Goal: Navigation & Orientation: Find specific page/section

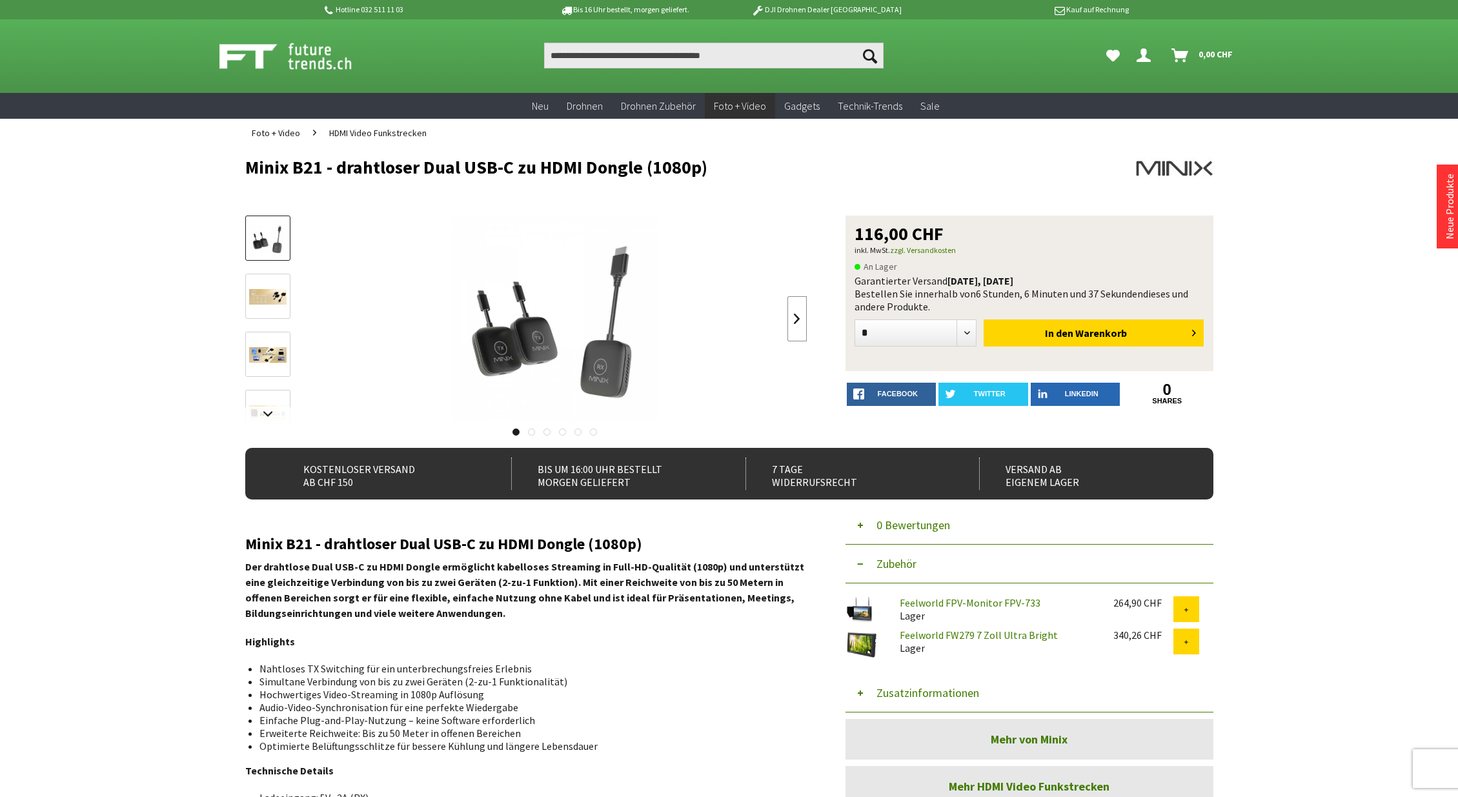
click at [798, 319] on link at bounding box center [796, 318] width 19 height 45
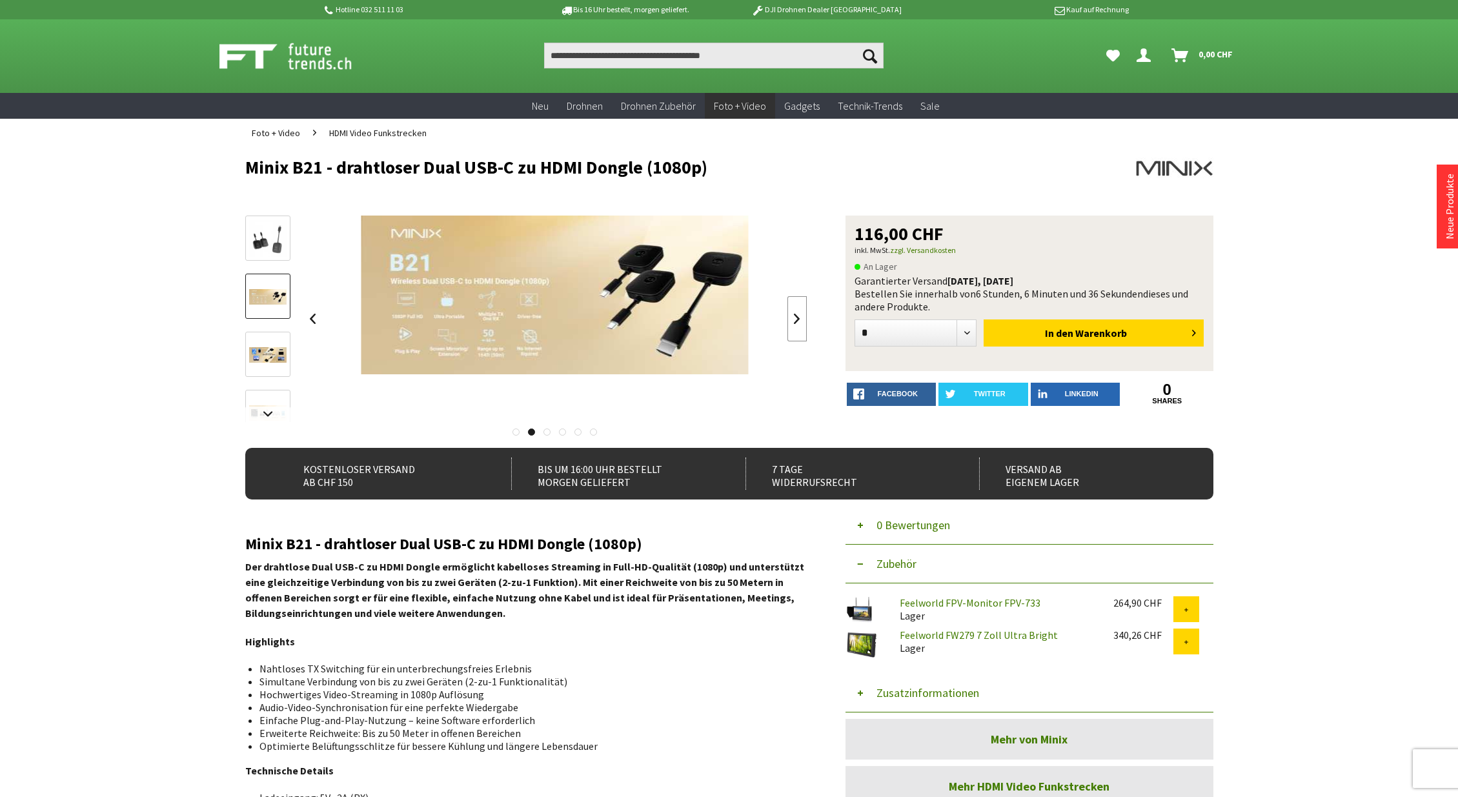
click at [798, 319] on link at bounding box center [796, 318] width 19 height 45
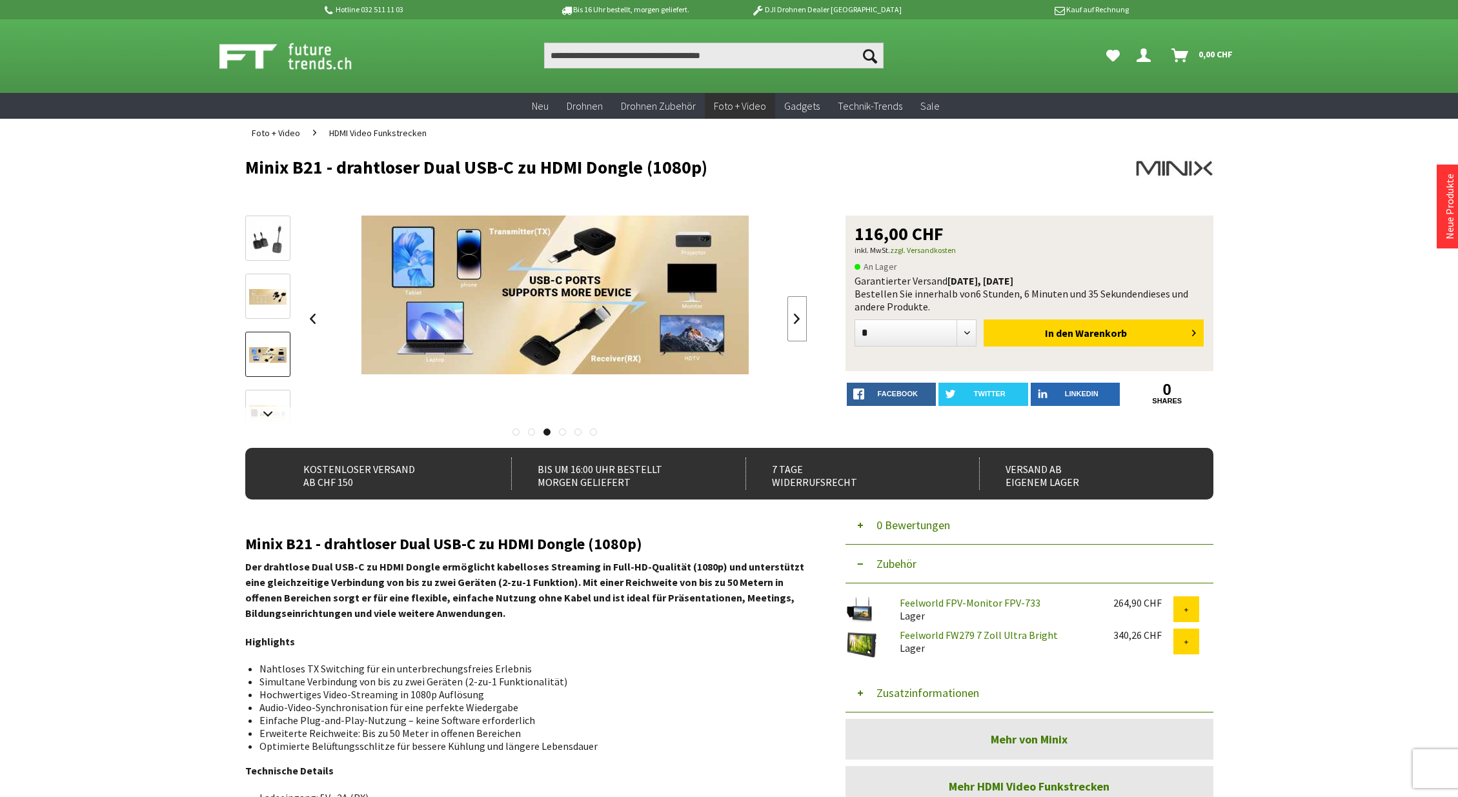
click at [798, 319] on link at bounding box center [796, 318] width 19 height 45
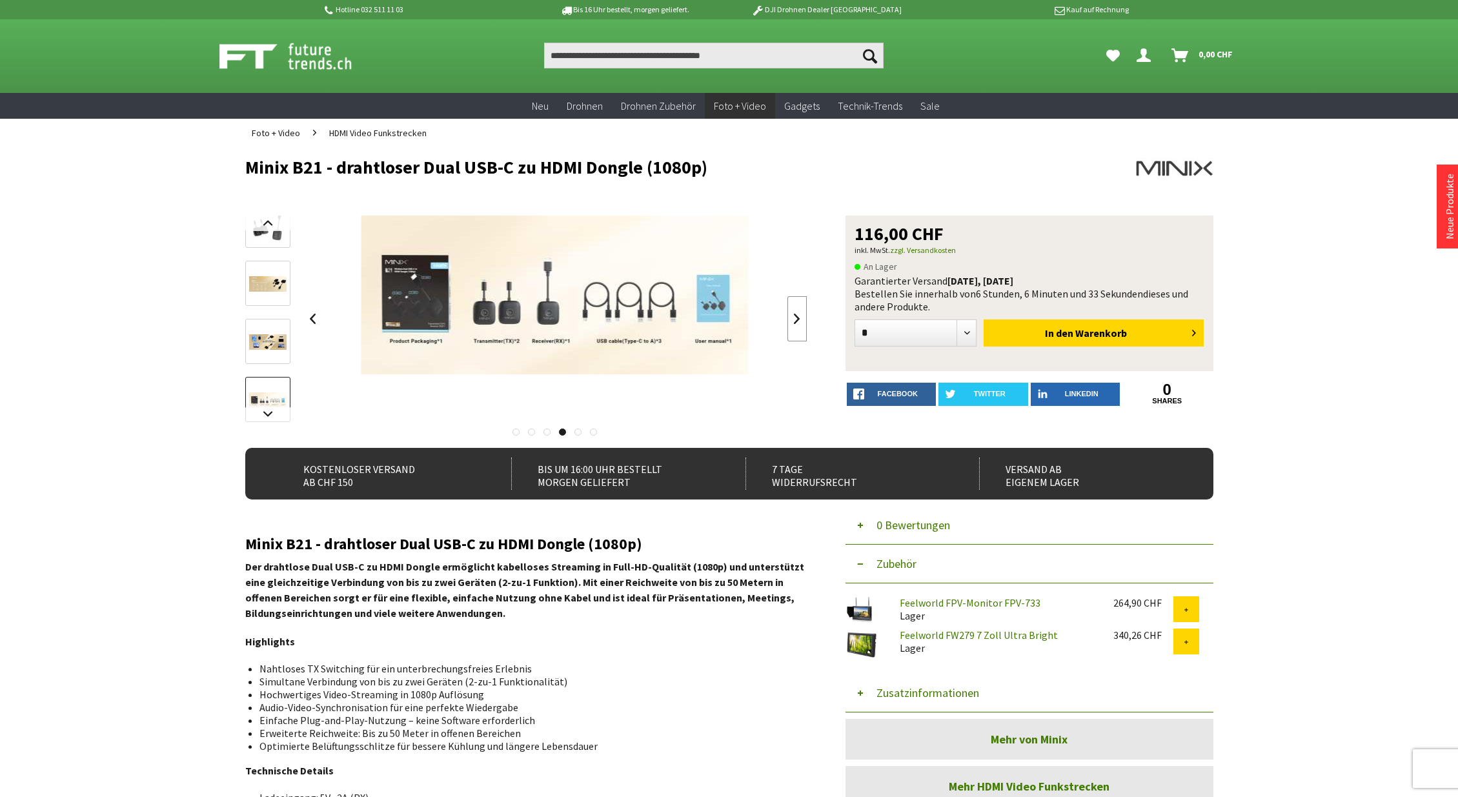
click at [798, 319] on link at bounding box center [796, 318] width 19 height 45
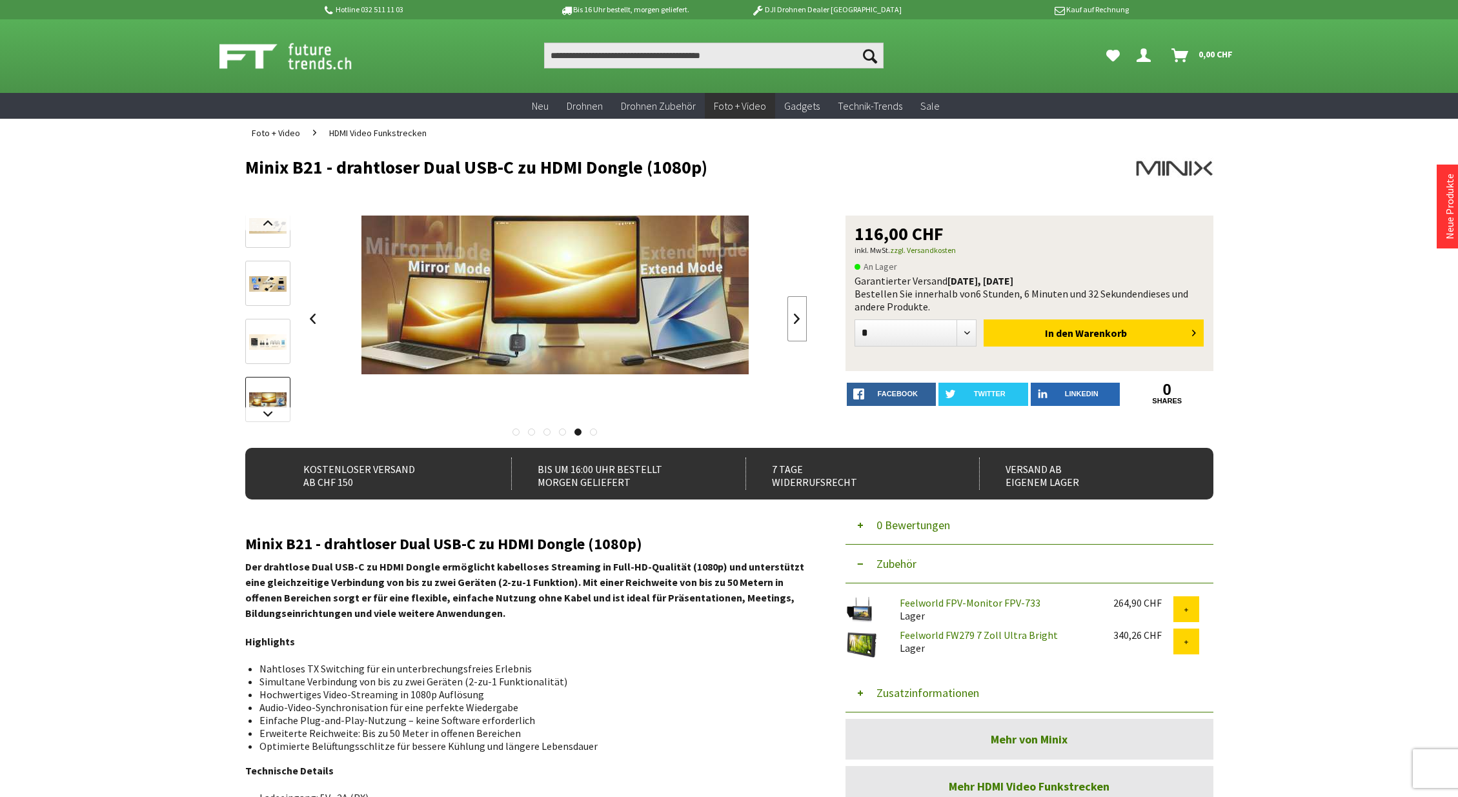
click at [798, 319] on link at bounding box center [796, 318] width 19 height 45
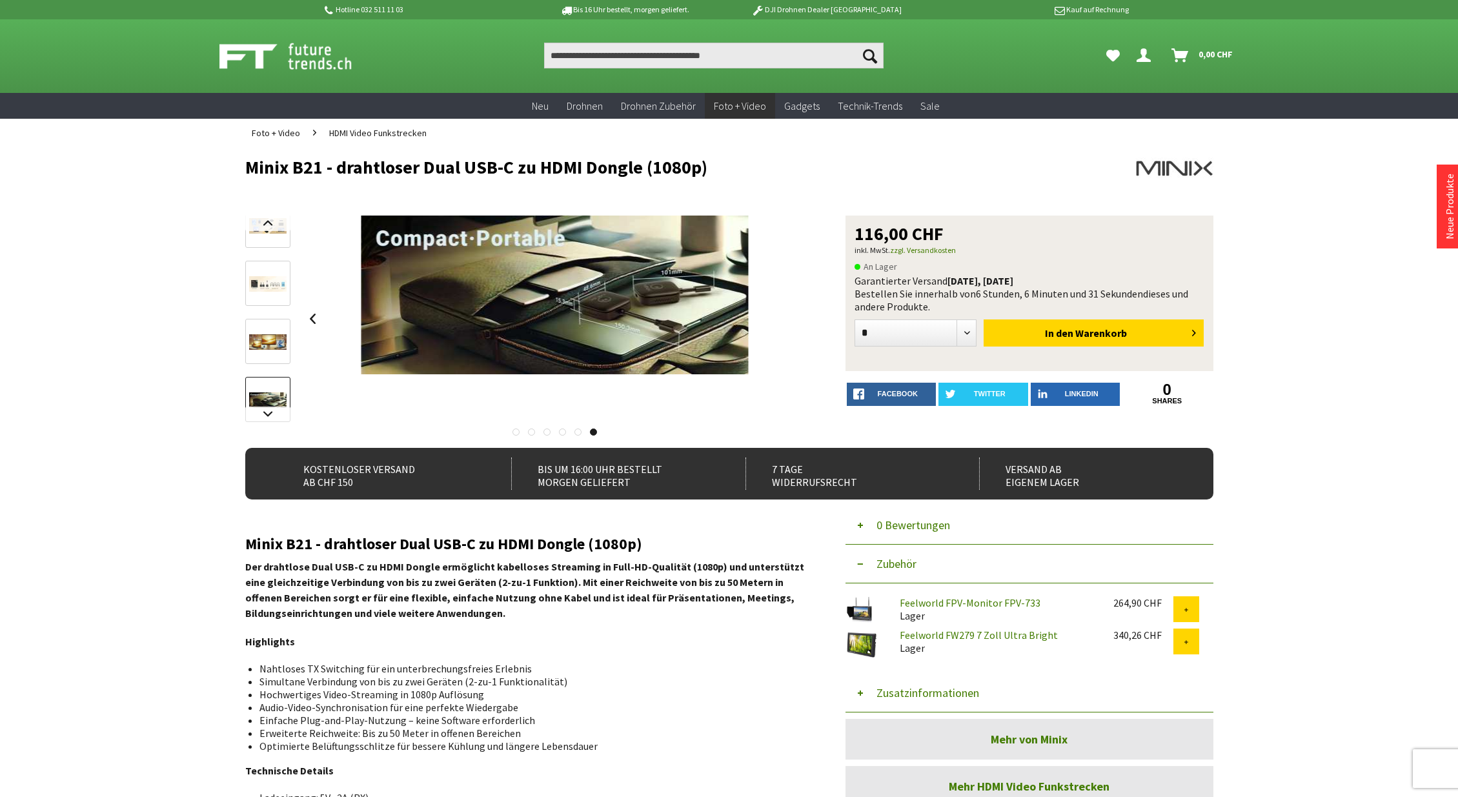
click at [798, 319] on div at bounding box center [555, 319] width 504 height 206
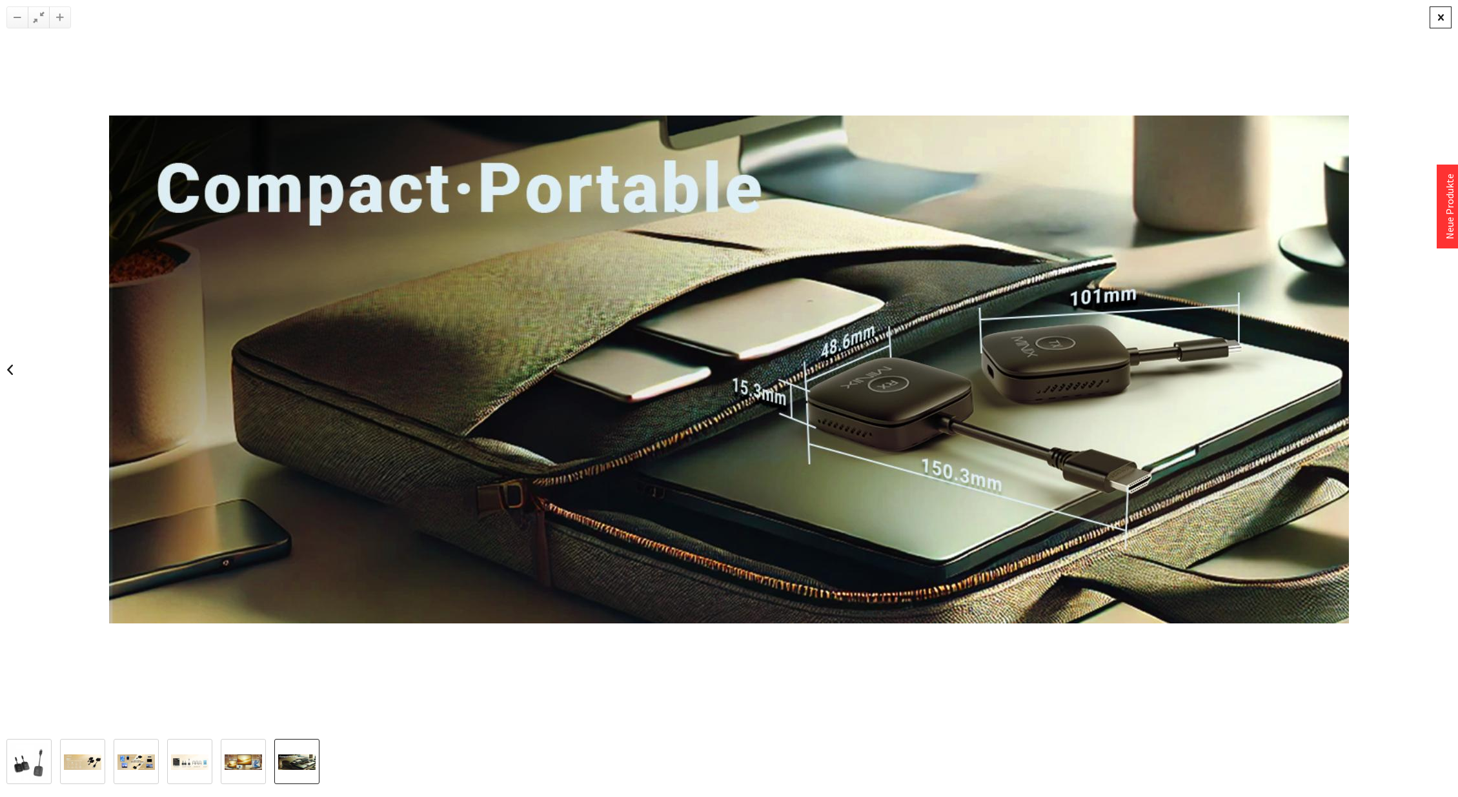
click at [1440, 19] on div at bounding box center [1440, 17] width 22 height 22
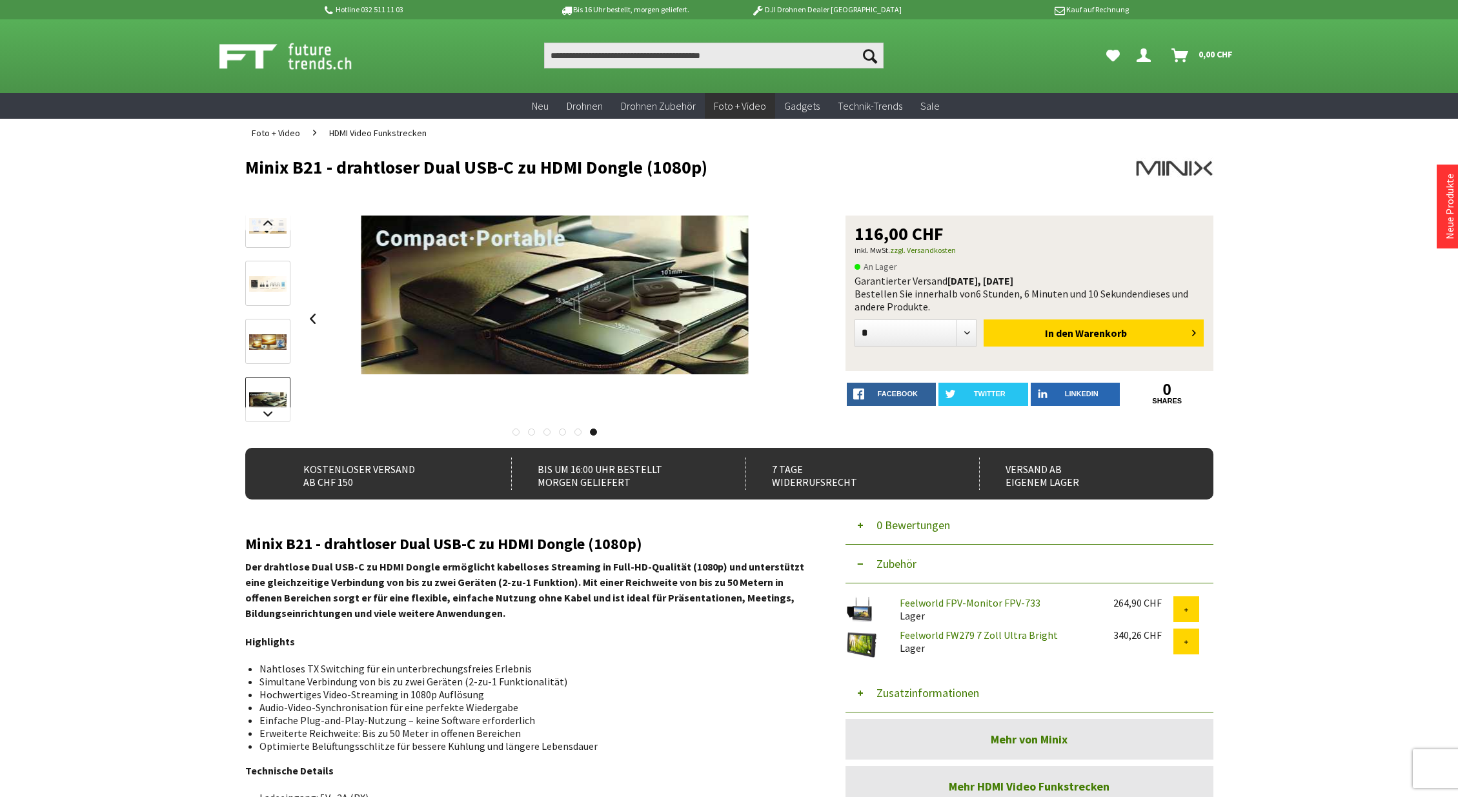
click at [353, 131] on span "HDMI Video Funkstrecken" at bounding box center [377, 133] width 97 height 12
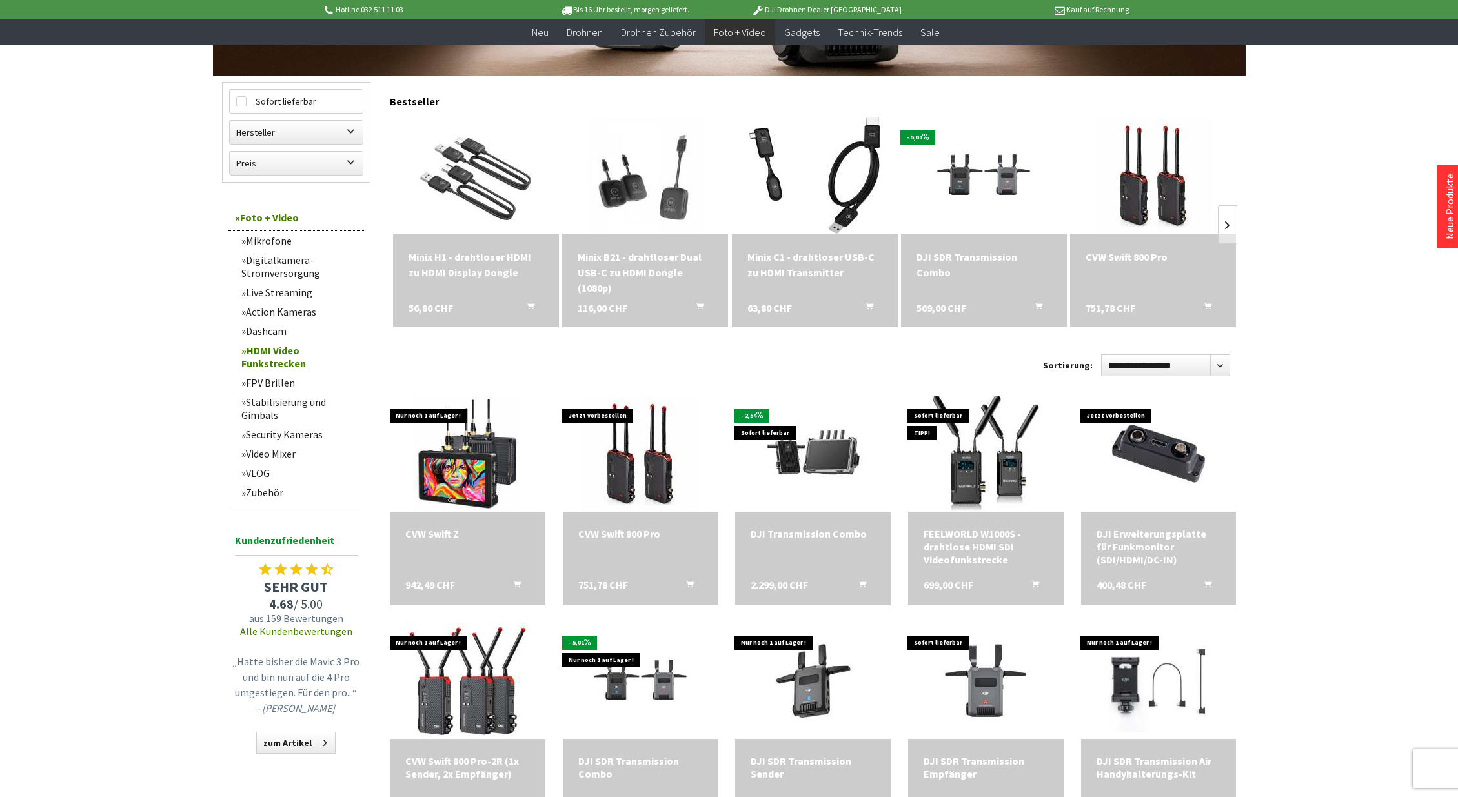
scroll to position [341, 0]
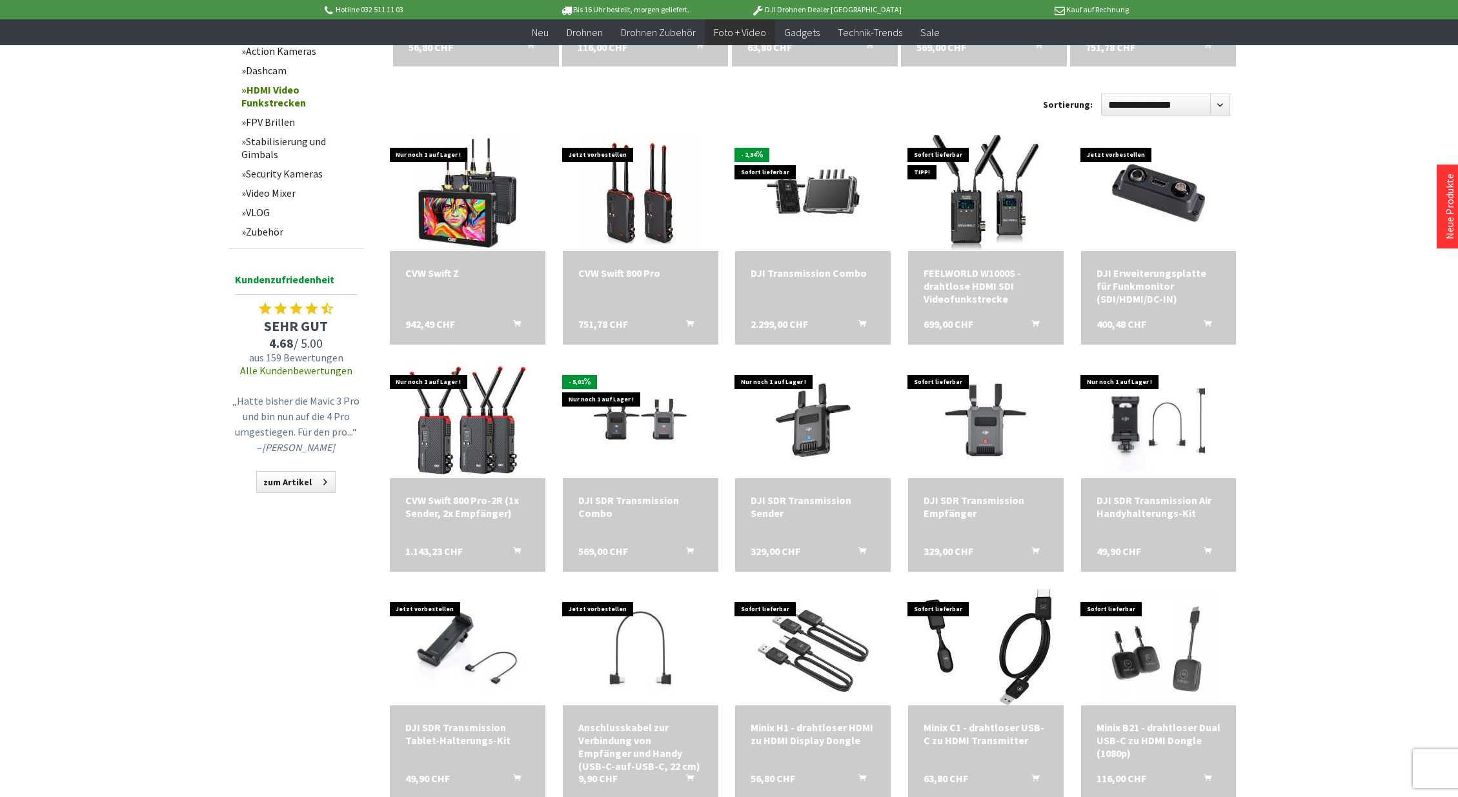
scroll to position [608, 0]
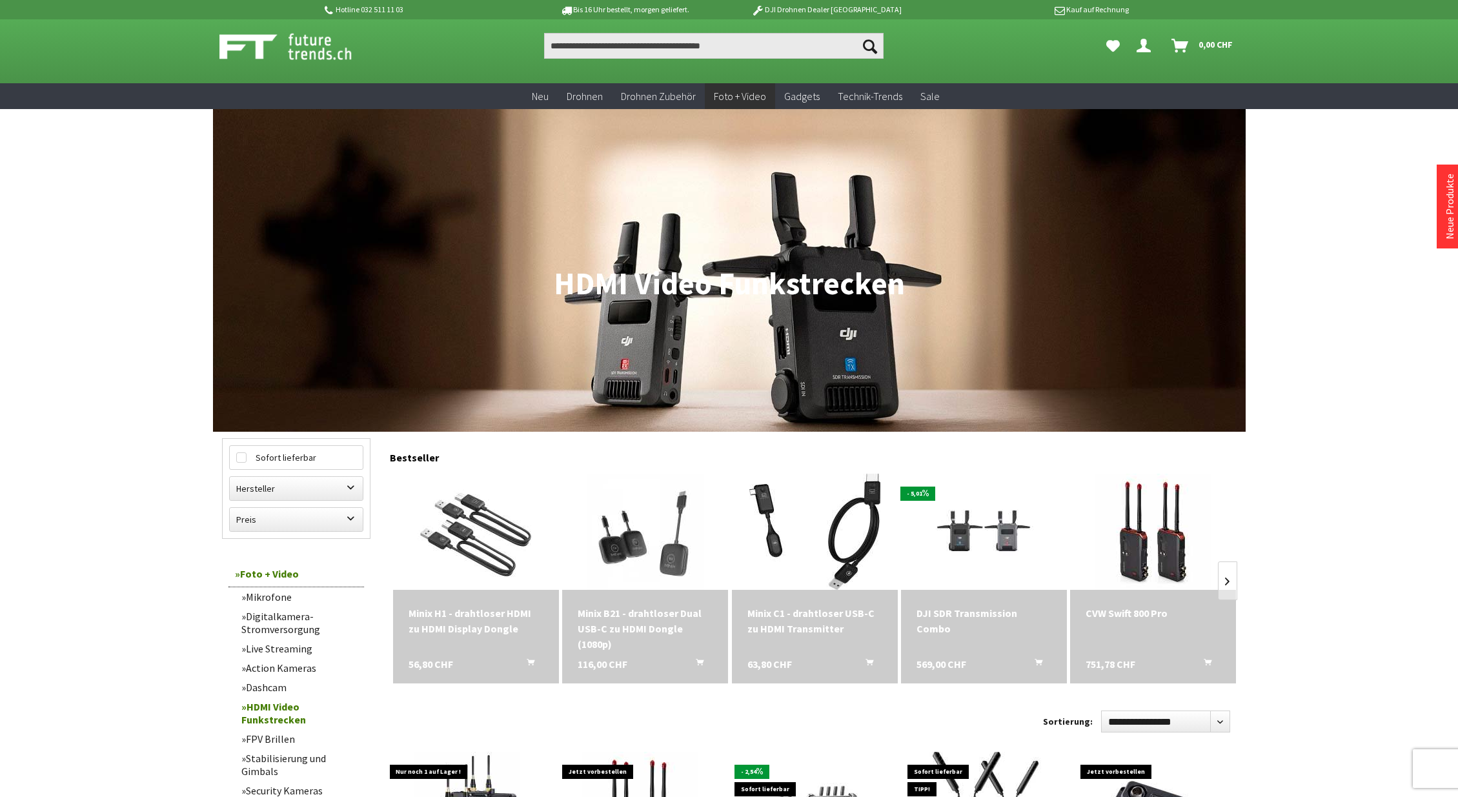
scroll to position [8, 0]
